Goal: Task Accomplishment & Management: Complete application form

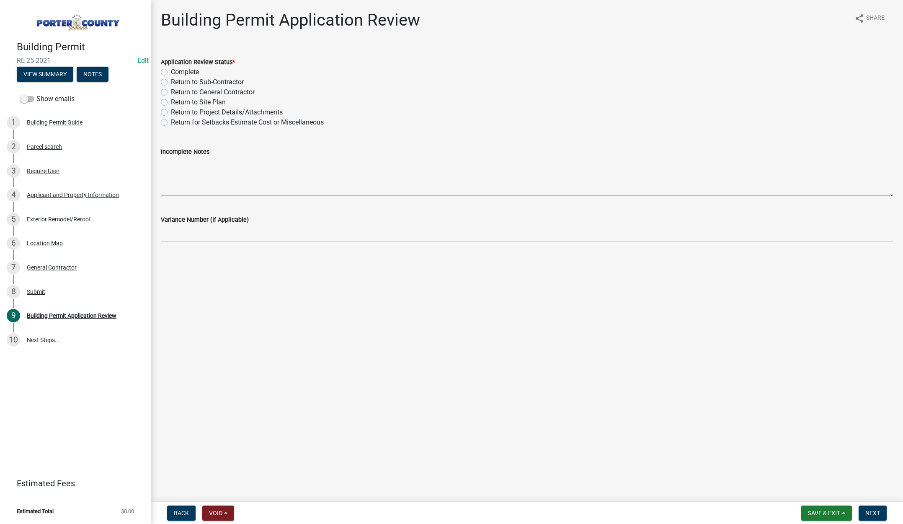
click at [171, 71] on label "Complete" at bounding box center [185, 72] width 28 height 10
click at [171, 71] on input "Complete" at bounding box center [173, 69] width 5 height 5
radio input "true"
click at [869, 506] on button "Next" at bounding box center [873, 512] width 28 height 15
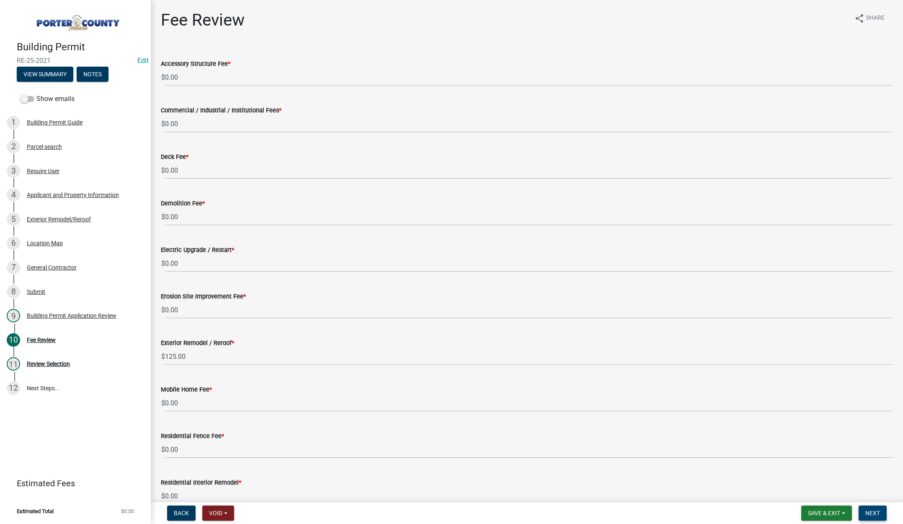
click at [870, 515] on span "Next" at bounding box center [873, 513] width 15 height 7
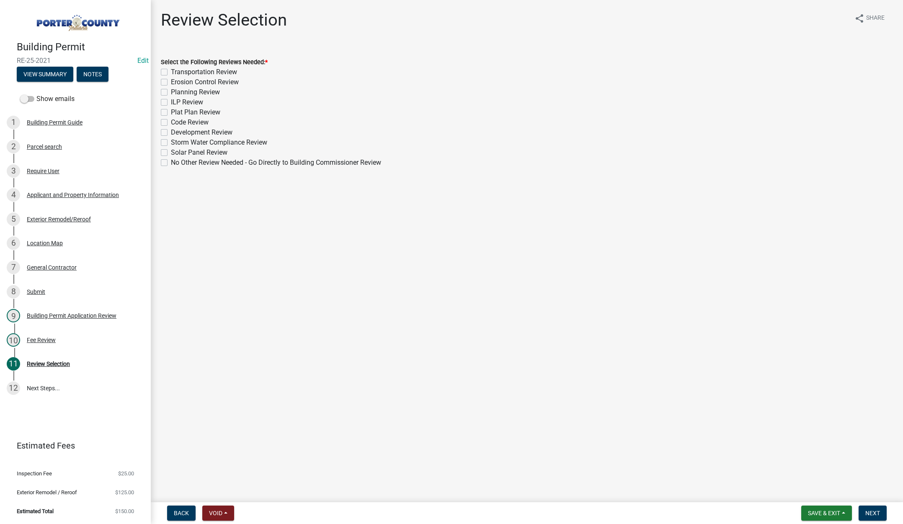
click at [171, 160] on label "No Other Review Needed - Go Directly to Building Commissioner Review" at bounding box center [276, 163] width 210 height 10
click at [171, 160] on input "No Other Review Needed - Go Directly to Building Commissioner Review" at bounding box center [173, 160] width 5 height 5
checkbox input "true"
checkbox input "false"
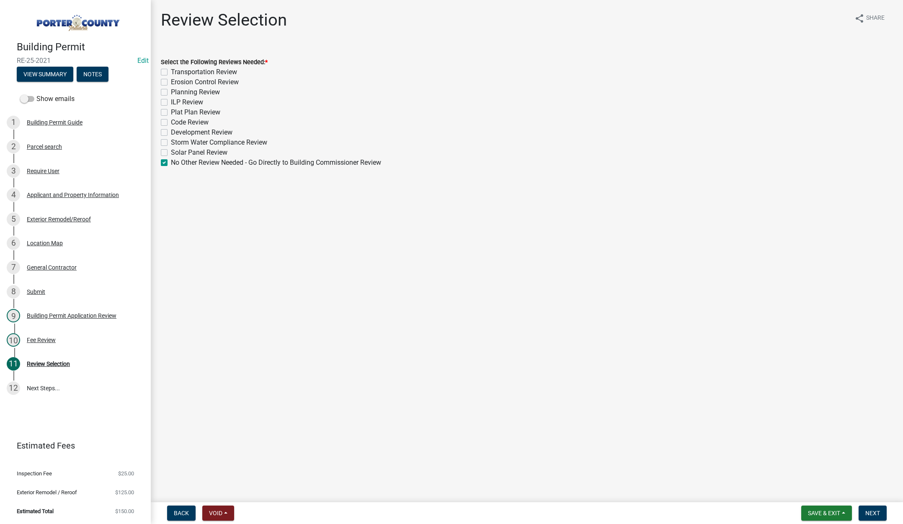
checkbox input "false"
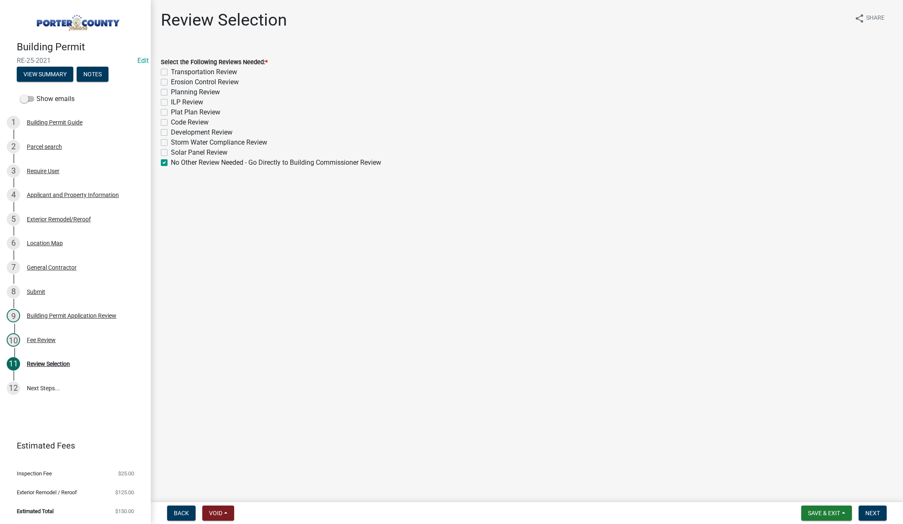
checkbox input "false"
checkbox input "true"
drag, startPoint x: 868, startPoint y: 511, endPoint x: 858, endPoint y: 494, distance: 19.9
click at [868, 510] on span "Next" at bounding box center [873, 513] width 15 height 7
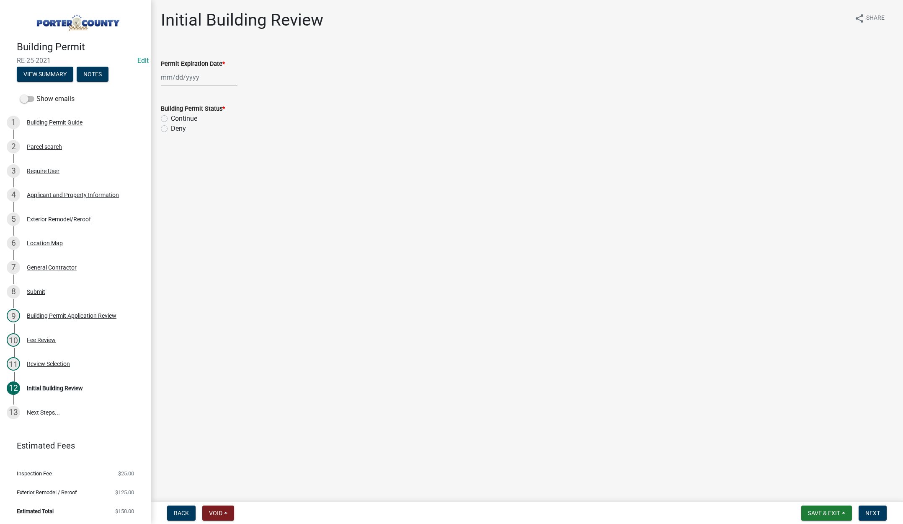
select select "10"
drag, startPoint x: 205, startPoint y: 78, endPoint x: 217, endPoint y: 84, distance: 13.2
click at [205, 77] on div "Jan Feb Mar Apr May Jun Jul Aug Sep Oct Nov Dec 1525 1526 1527 1528 1529 1530 1…" at bounding box center [199, 77] width 77 height 17
drag, startPoint x: 229, startPoint y: 96, endPoint x: 216, endPoint y: 97, distance: 12.7
click at [229, 96] on select "1525 1526 1527 1528 1529 1530 1531 1532 1533 1534 1535 1536 1537 1538 1539 1540…" at bounding box center [227, 95] width 30 height 13
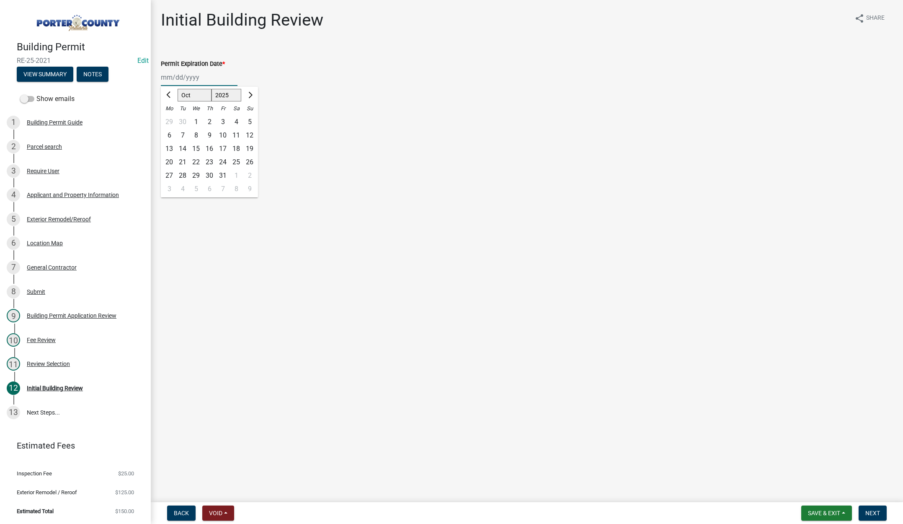
drag, startPoint x: 229, startPoint y: 93, endPoint x: 229, endPoint y: 100, distance: 6.7
click at [229, 93] on select "1525 1526 1527 1528 1529 1530 1531 1532 1533 1534 1535 1536 1537 1538 1539 1540…" at bounding box center [227, 95] width 30 height 13
select select "2026"
click at [212, 89] on select "1525 1526 1527 1528 1529 1530 1531 1532 1533 1534 1535 1536 1537 1538 1539 1540…" at bounding box center [227, 95] width 30 height 13
click at [210, 148] on div "15" at bounding box center [209, 148] width 13 height 13
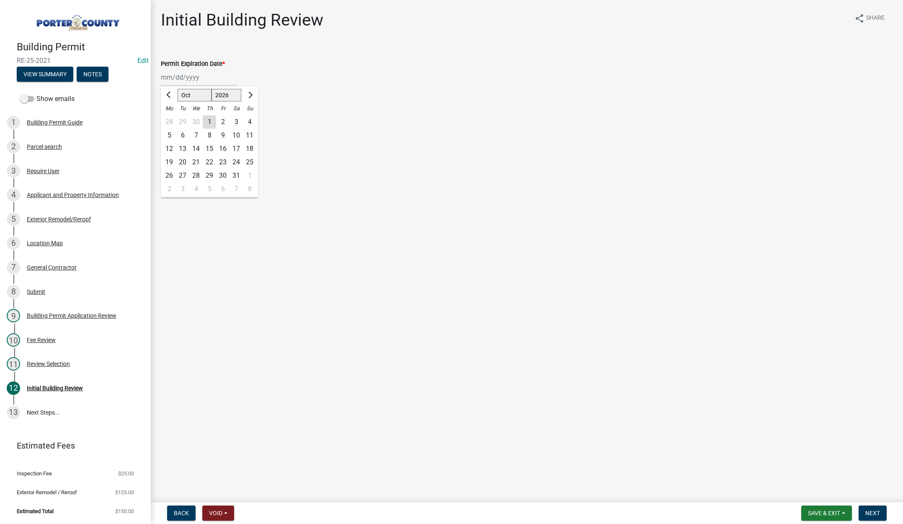
type input "10/15/2026"
drag, startPoint x: 164, startPoint y: 118, endPoint x: 228, endPoint y: 133, distance: 66.4
click at [171, 117] on label "Continue" at bounding box center [184, 119] width 26 height 10
click at [171, 117] on input "Continue" at bounding box center [173, 116] width 5 height 5
radio input "true"
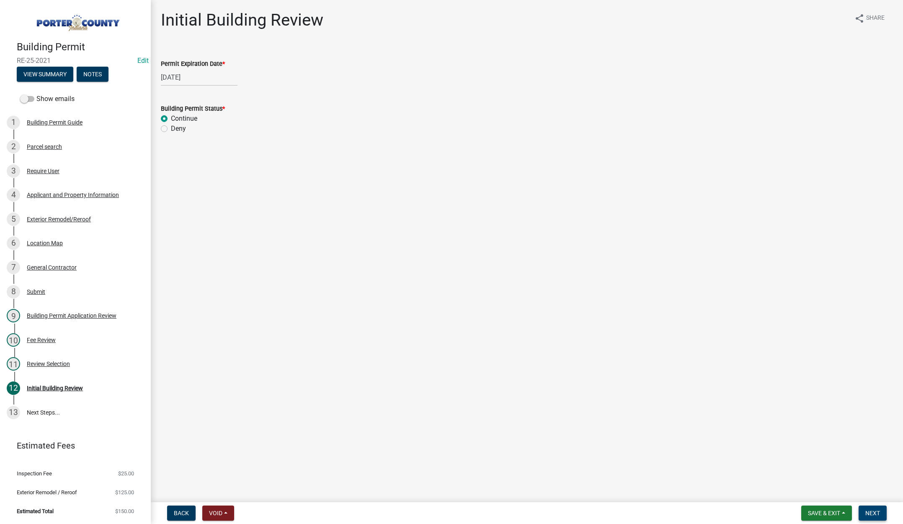
click at [874, 510] on span "Next" at bounding box center [873, 513] width 15 height 7
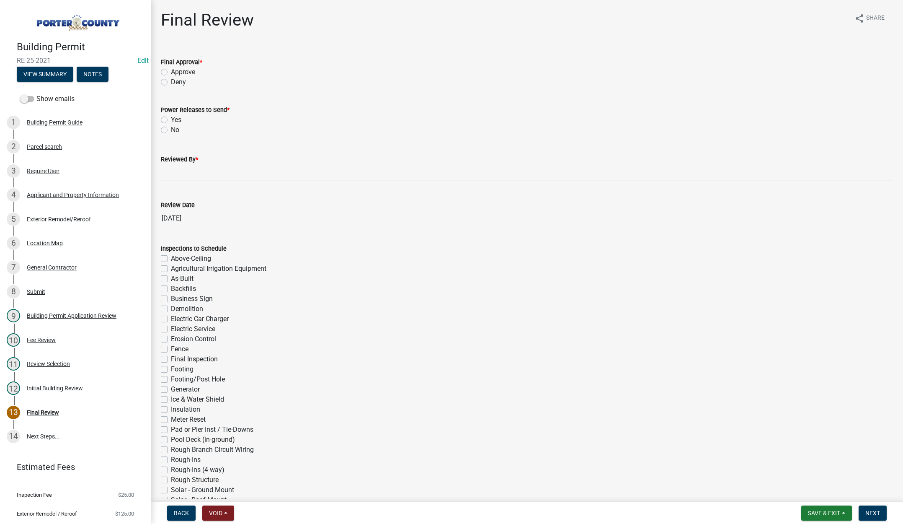
click at [171, 72] on label "Approve" at bounding box center [183, 72] width 24 height 10
click at [171, 72] on input "Approve" at bounding box center [173, 69] width 5 height 5
radio input "true"
click at [171, 130] on label "No" at bounding box center [175, 130] width 8 height 10
click at [171, 130] on input "No" at bounding box center [173, 127] width 5 height 5
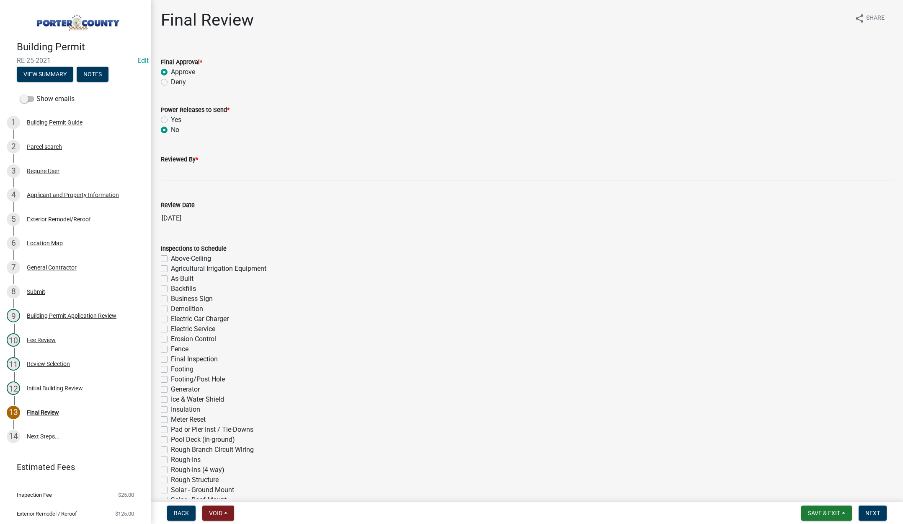
radio input "true"
click at [169, 175] on input "Reviewed By *" at bounding box center [527, 172] width 733 height 17
type input "[PERSON_NAME]"
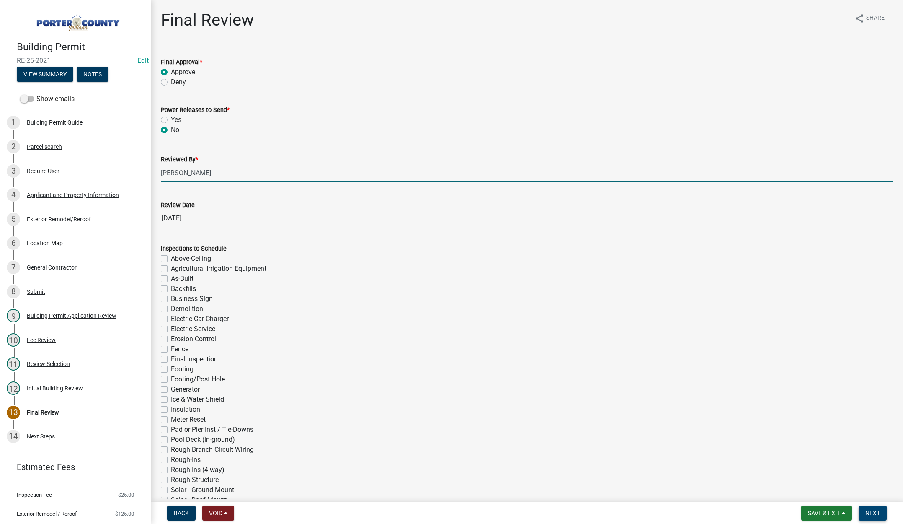
click at [878, 510] on span "Next" at bounding box center [873, 513] width 15 height 7
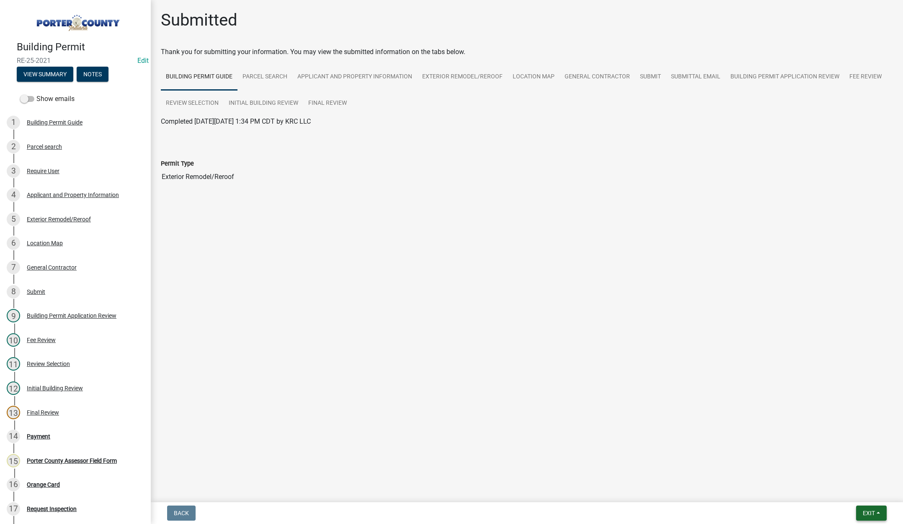
click at [867, 508] on button "Exit" at bounding box center [872, 512] width 31 height 15
click at [866, 497] on button "Save & Exit" at bounding box center [853, 491] width 67 height 20
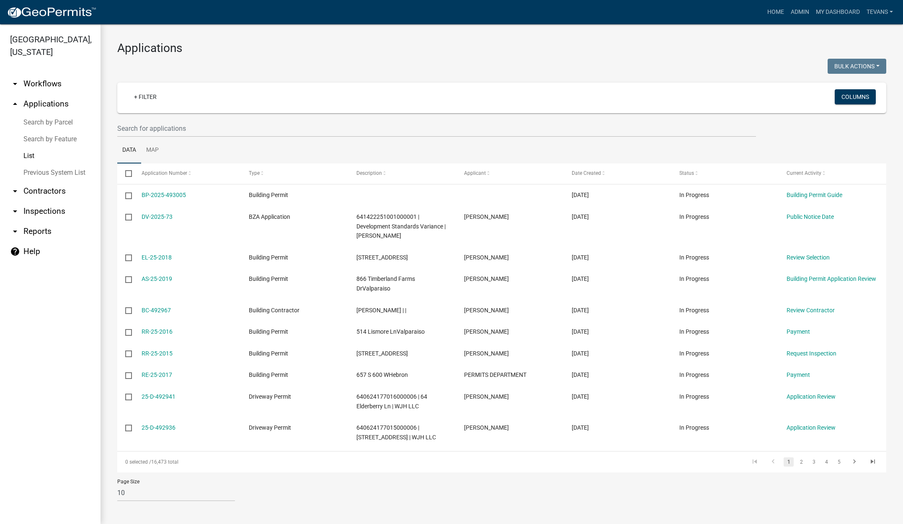
click at [41, 114] on link "Search by Parcel" at bounding box center [50, 122] width 101 height 17
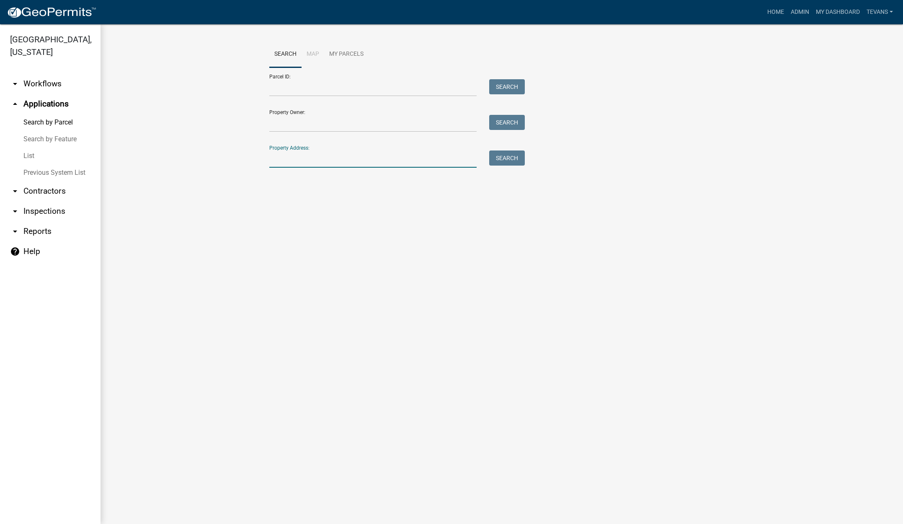
click at [370, 160] on input "Property Address:" at bounding box center [372, 158] width 207 height 17
click at [800, 10] on link "Admin" at bounding box center [800, 12] width 25 height 16
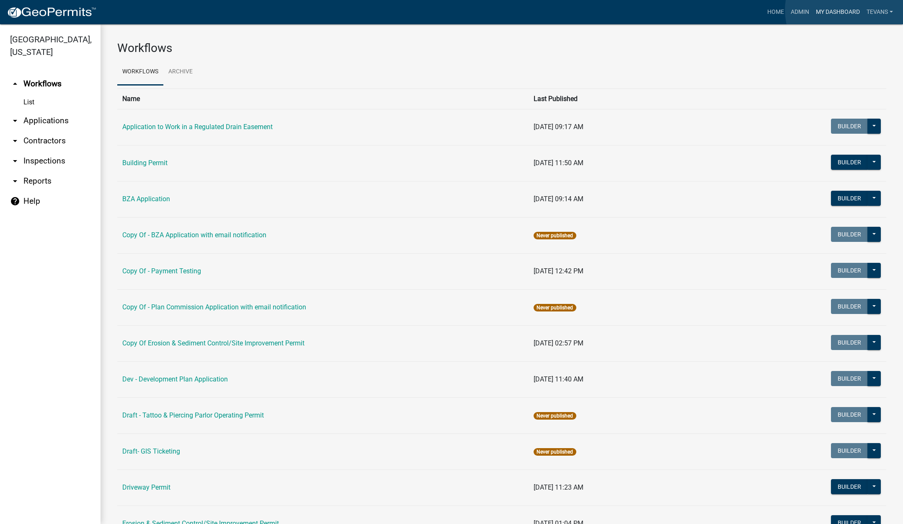
click at [849, 10] on link "My Dashboard" at bounding box center [838, 12] width 51 height 16
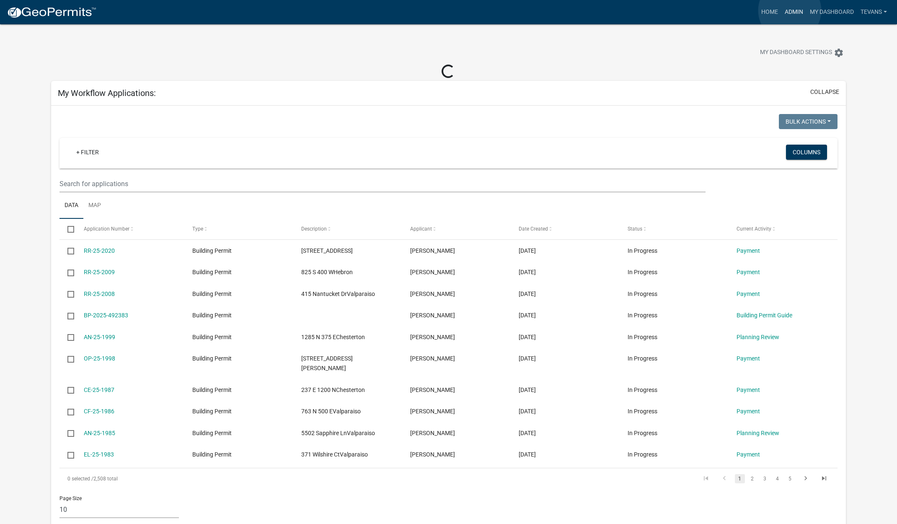
click at [790, 10] on link "Admin" at bounding box center [794, 12] width 25 height 16
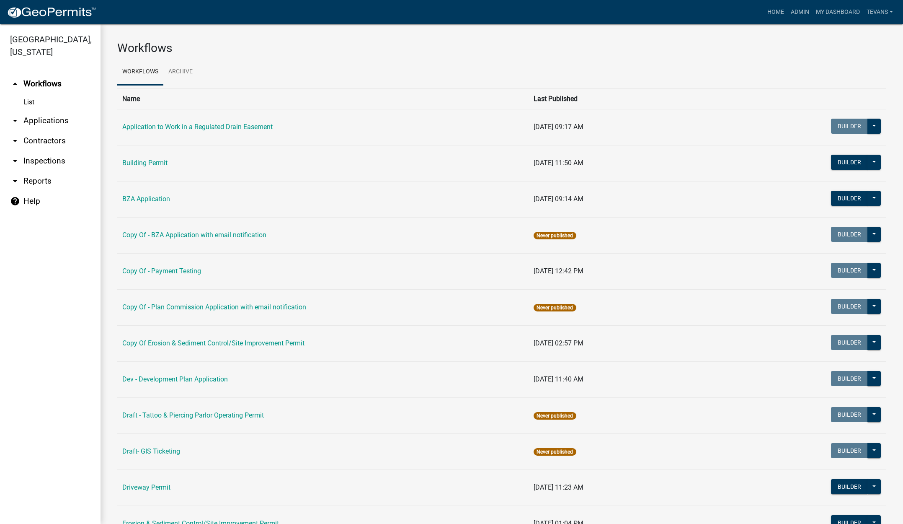
click at [45, 111] on link "arrow_drop_down Applications" at bounding box center [50, 121] width 101 height 20
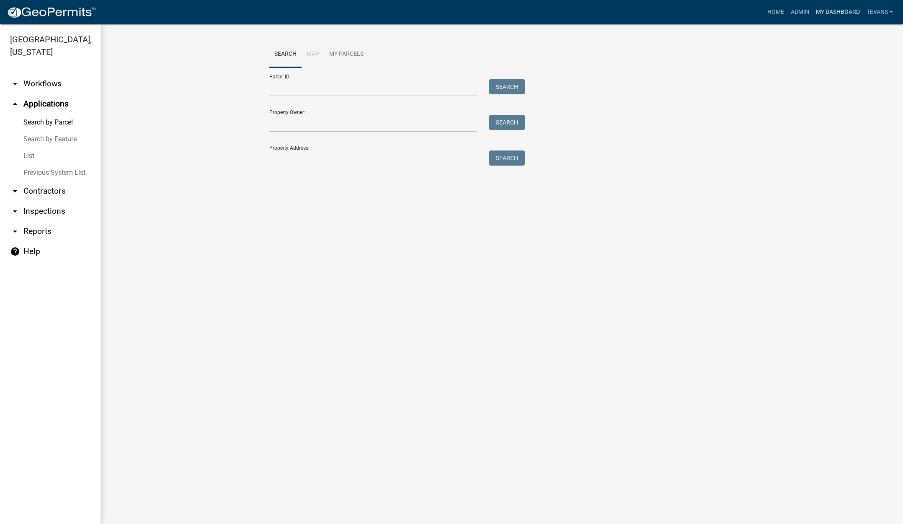
click at [827, 11] on link "My Dashboard" at bounding box center [838, 12] width 51 height 16
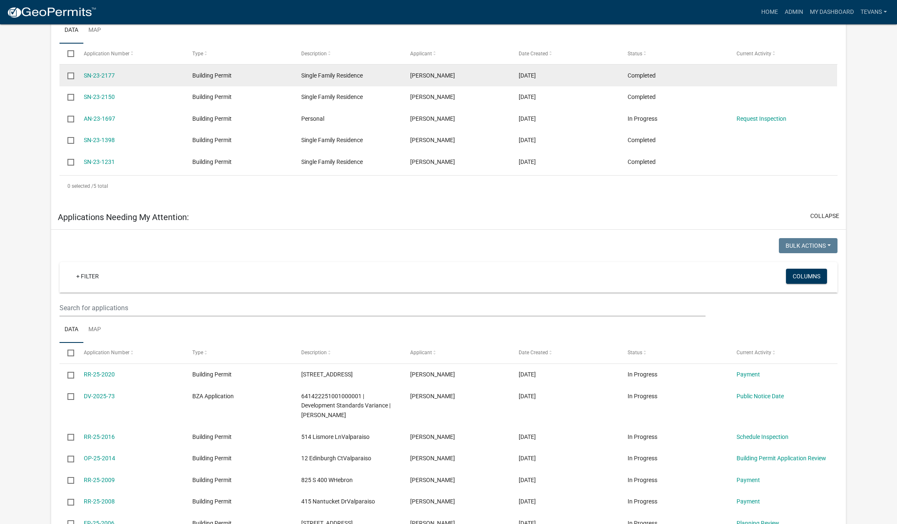
scroll to position [922, 0]
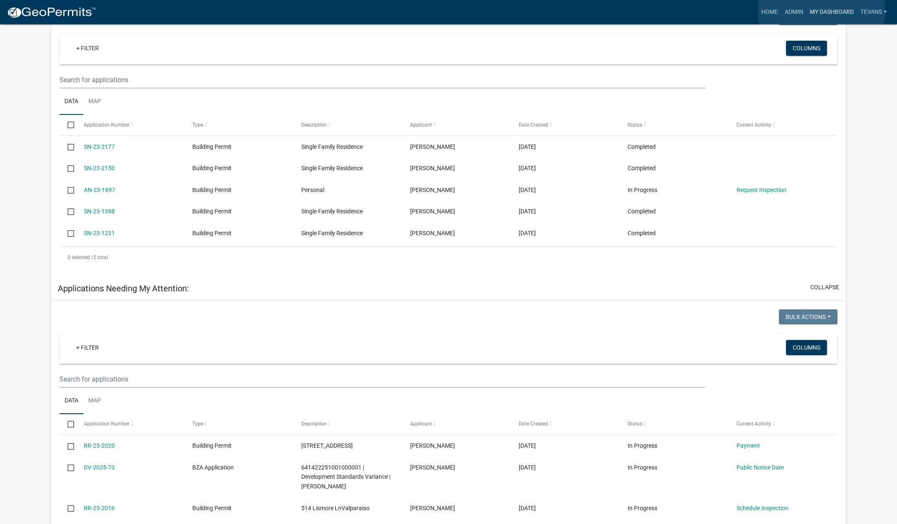
click at [825, 10] on link "My Dashboard" at bounding box center [832, 12] width 51 height 16
click at [792, 10] on link "Admin" at bounding box center [794, 12] width 25 height 16
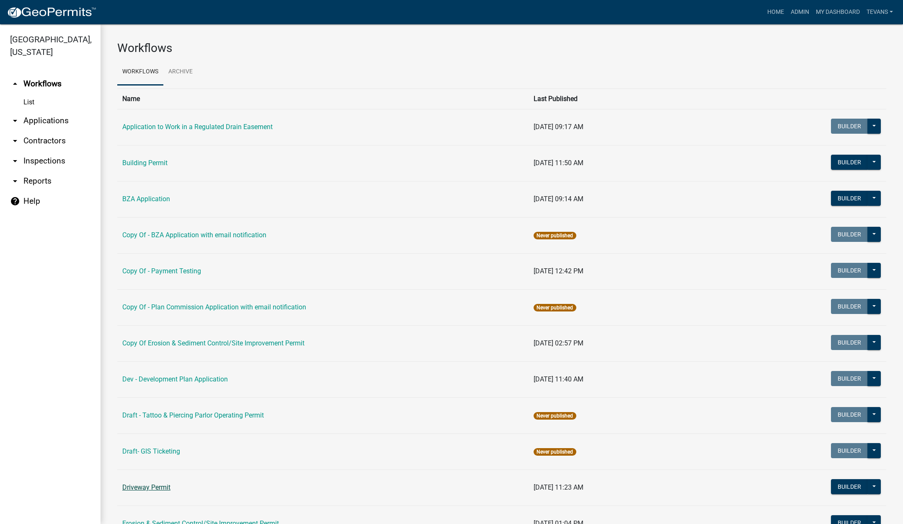
click at [135, 484] on link "Driveway Permit" at bounding box center [146, 487] width 48 height 8
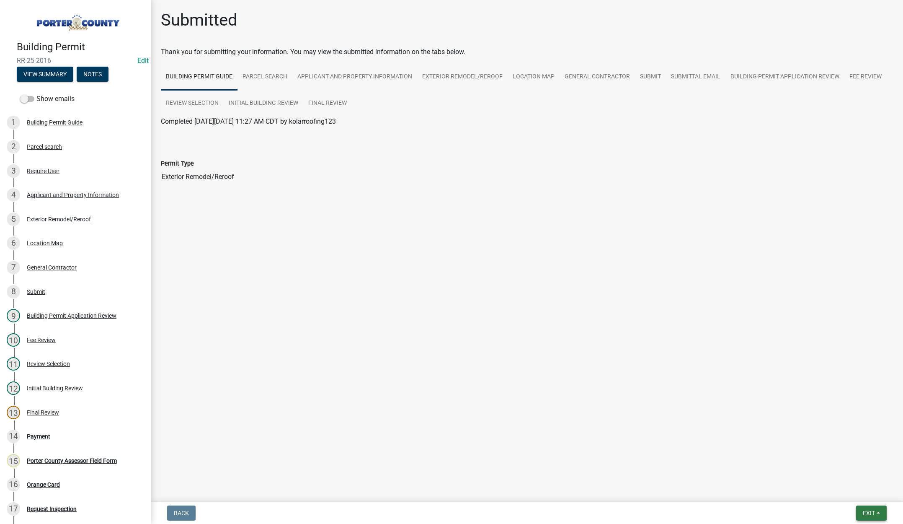
click at [867, 514] on span "Exit" at bounding box center [869, 513] width 12 height 7
click at [864, 485] on button "Save & Exit" at bounding box center [853, 491] width 67 height 20
